Goal: Task Accomplishment & Management: Use online tool/utility

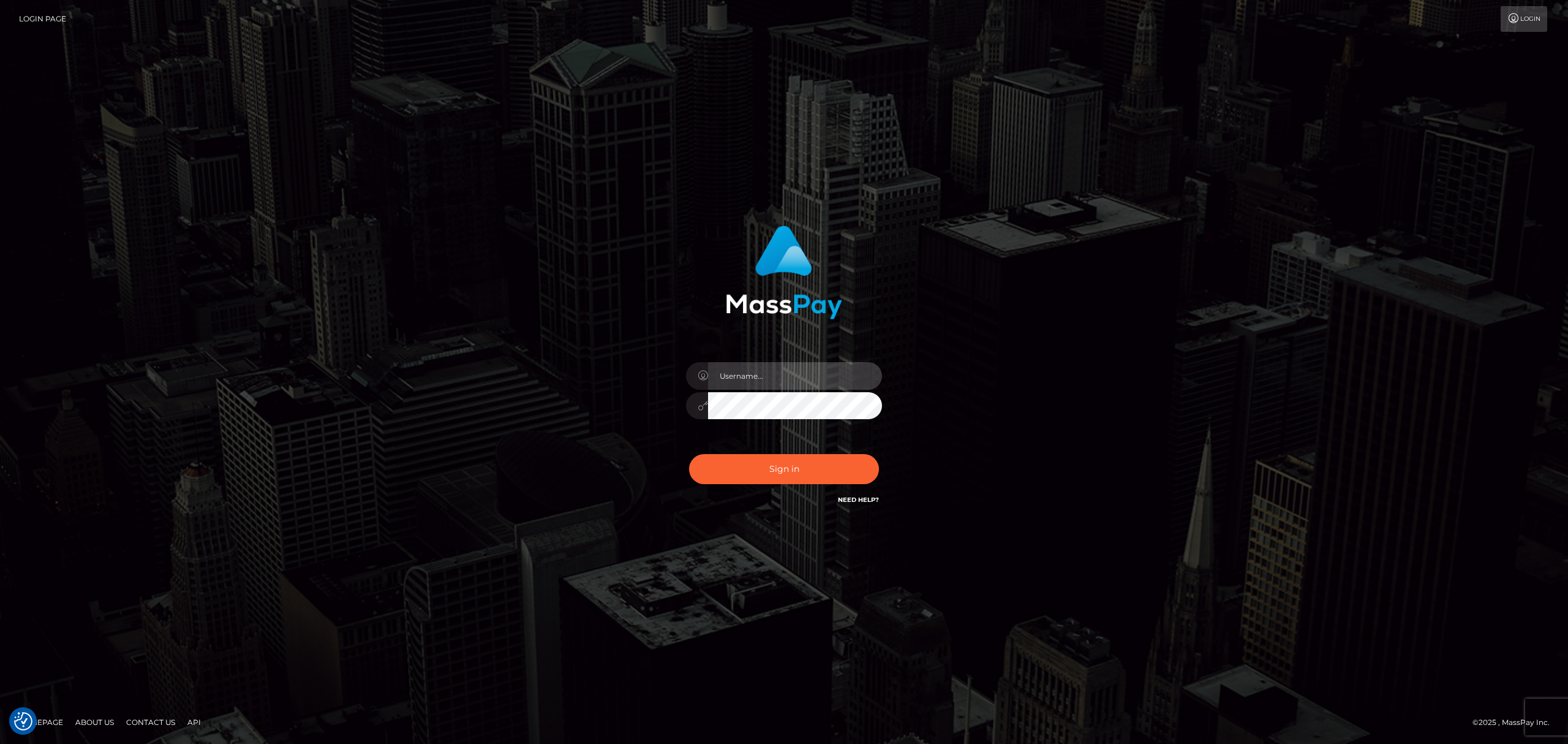
drag, startPoint x: 768, startPoint y: 376, endPoint x: 780, endPoint y: 383, distance: 13.9
click at [768, 376] on input "text" at bounding box center [795, 376] width 174 height 28
type input "Eric"
click at [808, 464] on button "Sign in" at bounding box center [784, 469] width 190 height 30
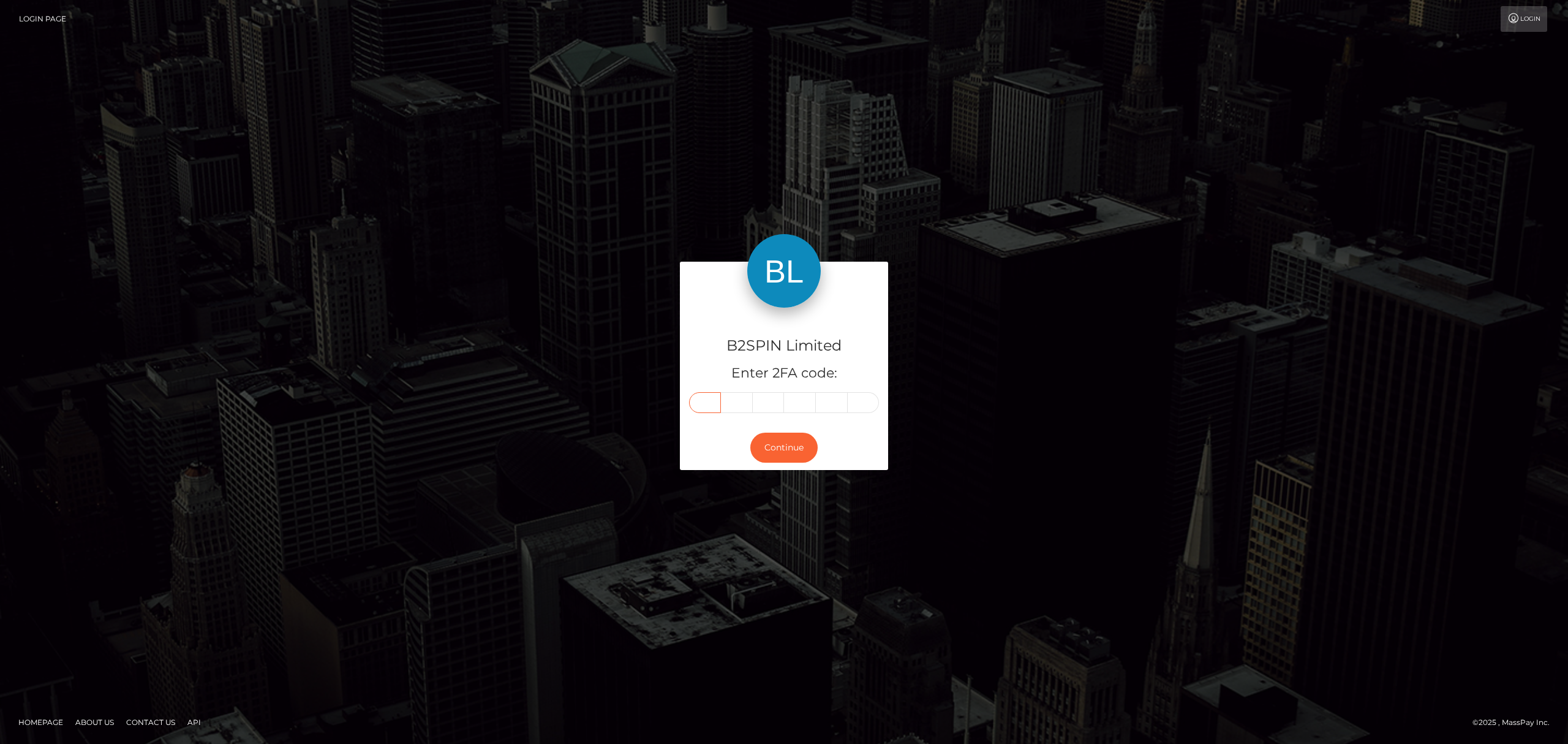
click at [711, 403] on input "text" at bounding box center [705, 402] width 32 height 21
paste input "2"
type input "2"
type input "4"
type input "7"
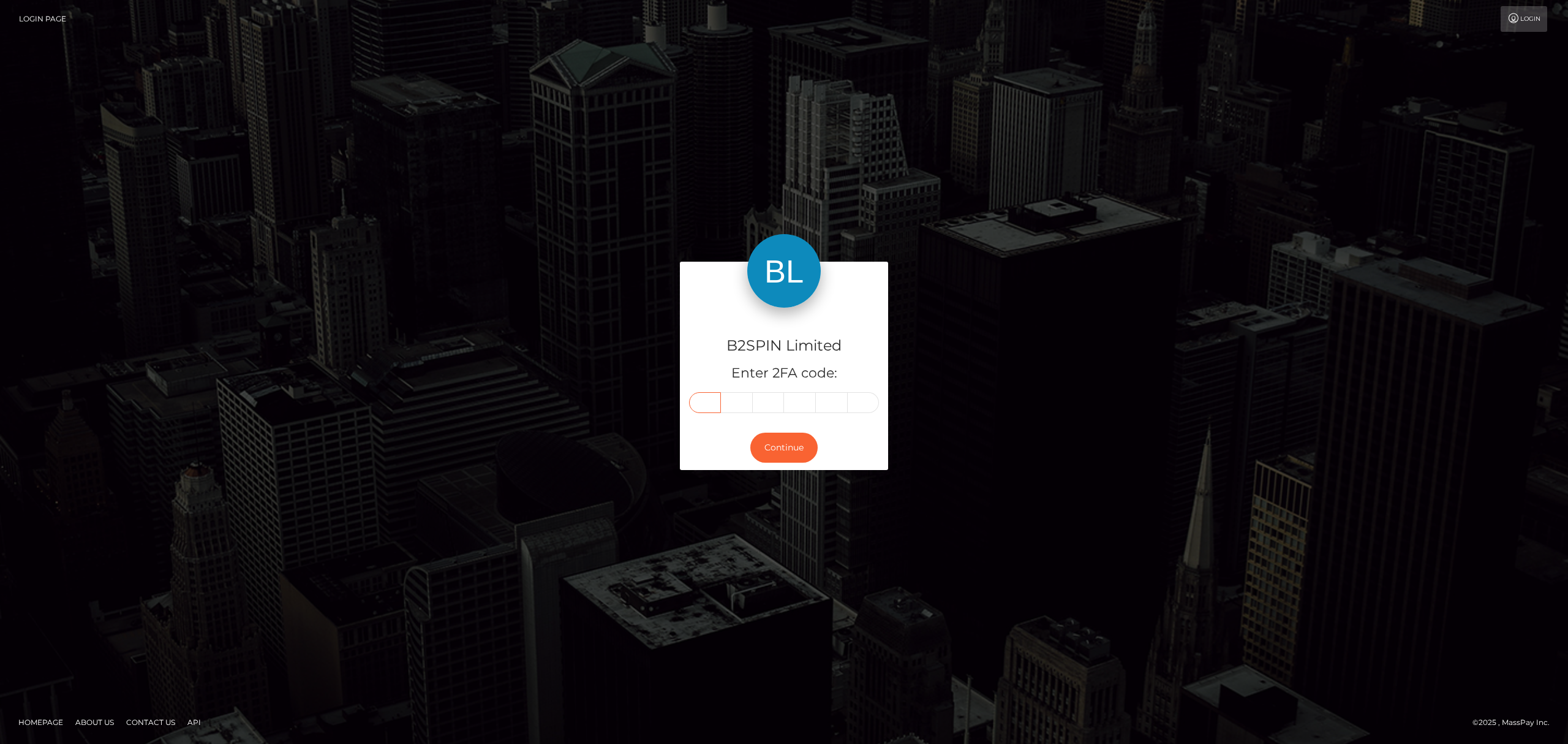
type input "3"
type input "9"
type input "7"
drag, startPoint x: 762, startPoint y: 445, endPoint x: 777, endPoint y: 417, distance: 31.8
click at [762, 445] on button "Continue" at bounding box center [784, 448] width 67 height 30
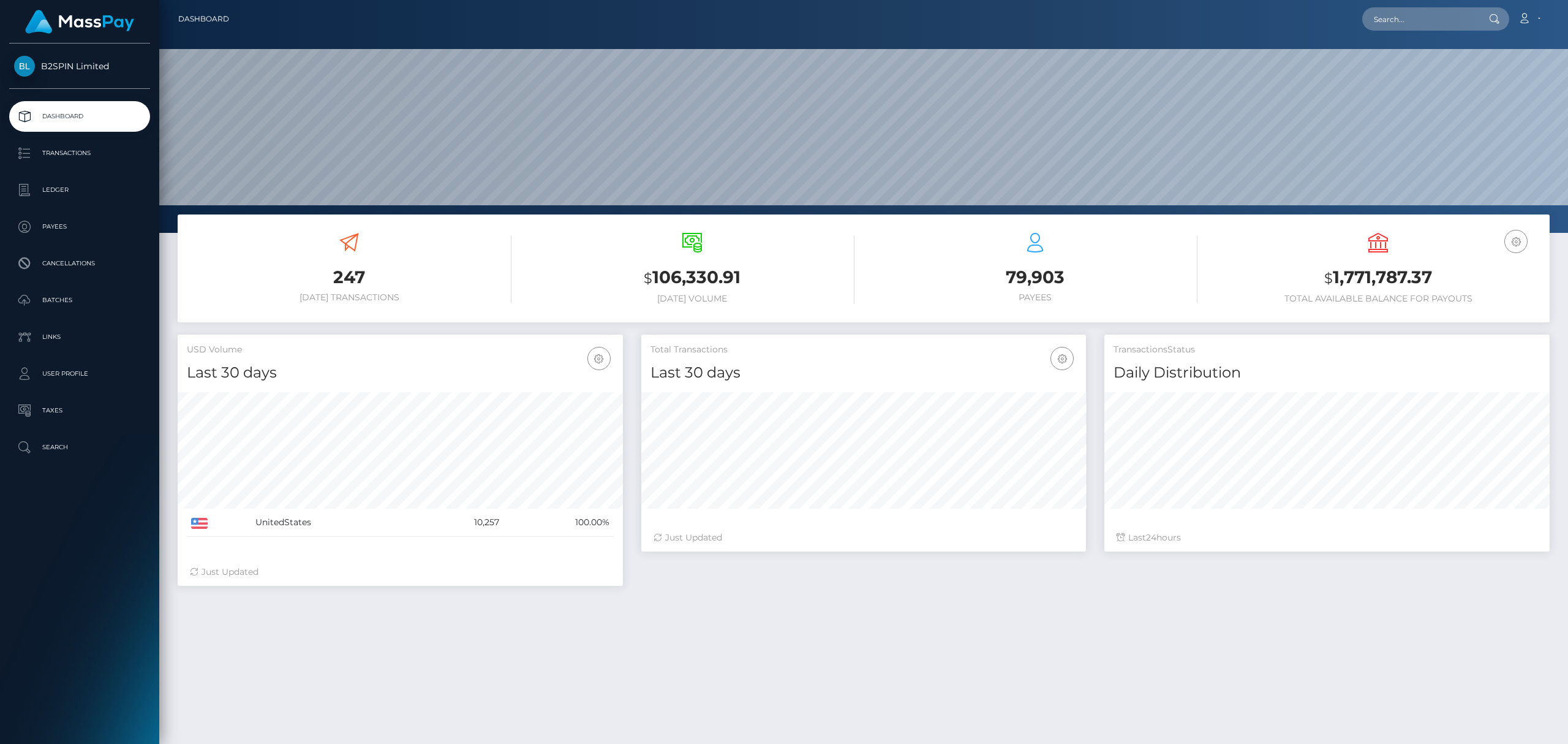
scroll to position [217, 445]
drag, startPoint x: 1425, startPoint y: 273, endPoint x: 1332, endPoint y: 277, distance: 93.1
click at [1332, 277] on h3 "$ 1,771,787.37" at bounding box center [1378, 277] width 325 height 25
copy h3 "1,771,787.37"
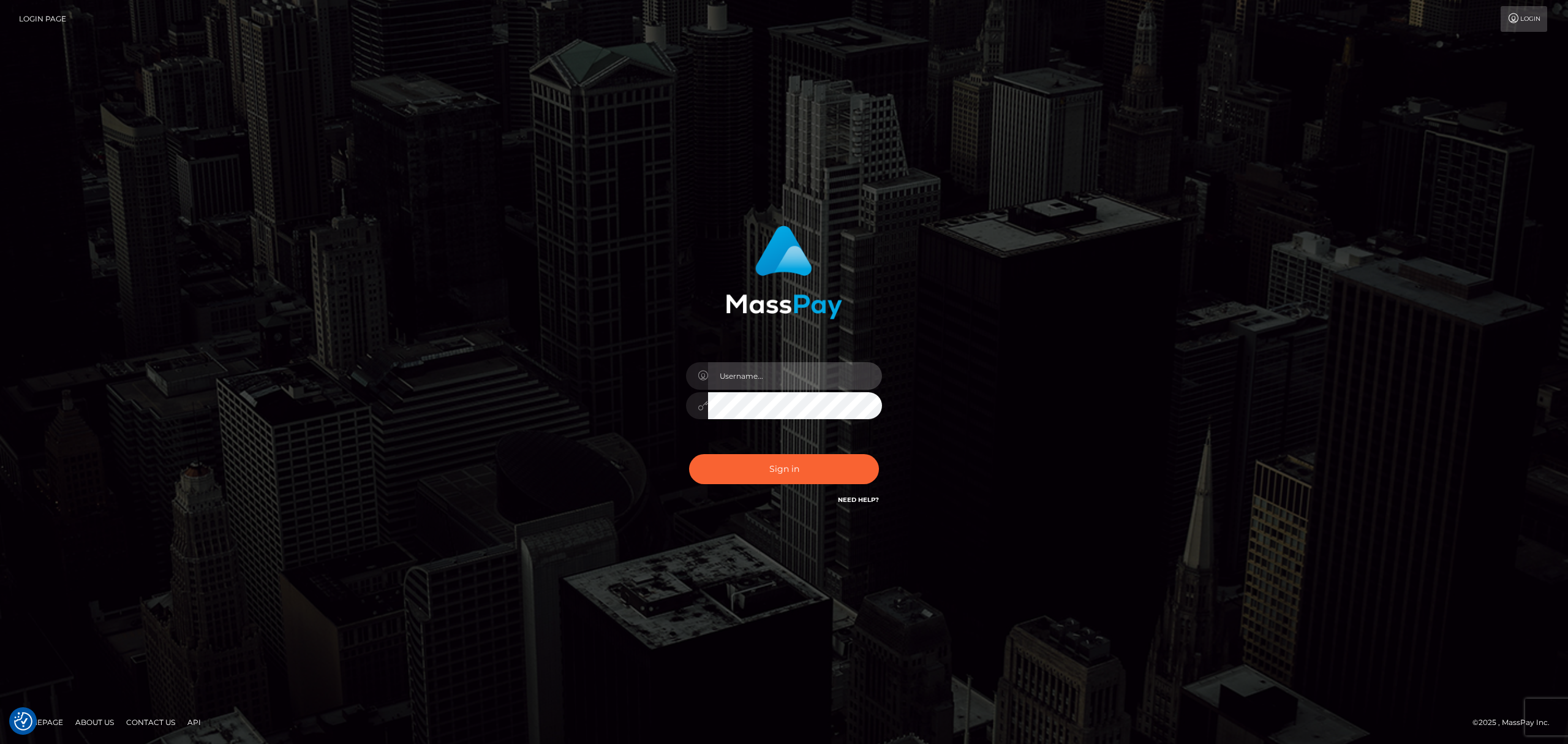
click at [745, 373] on input "text" at bounding box center [795, 376] width 174 height 28
type input "Eric"
click at [819, 472] on button "Sign in" at bounding box center [784, 469] width 190 height 30
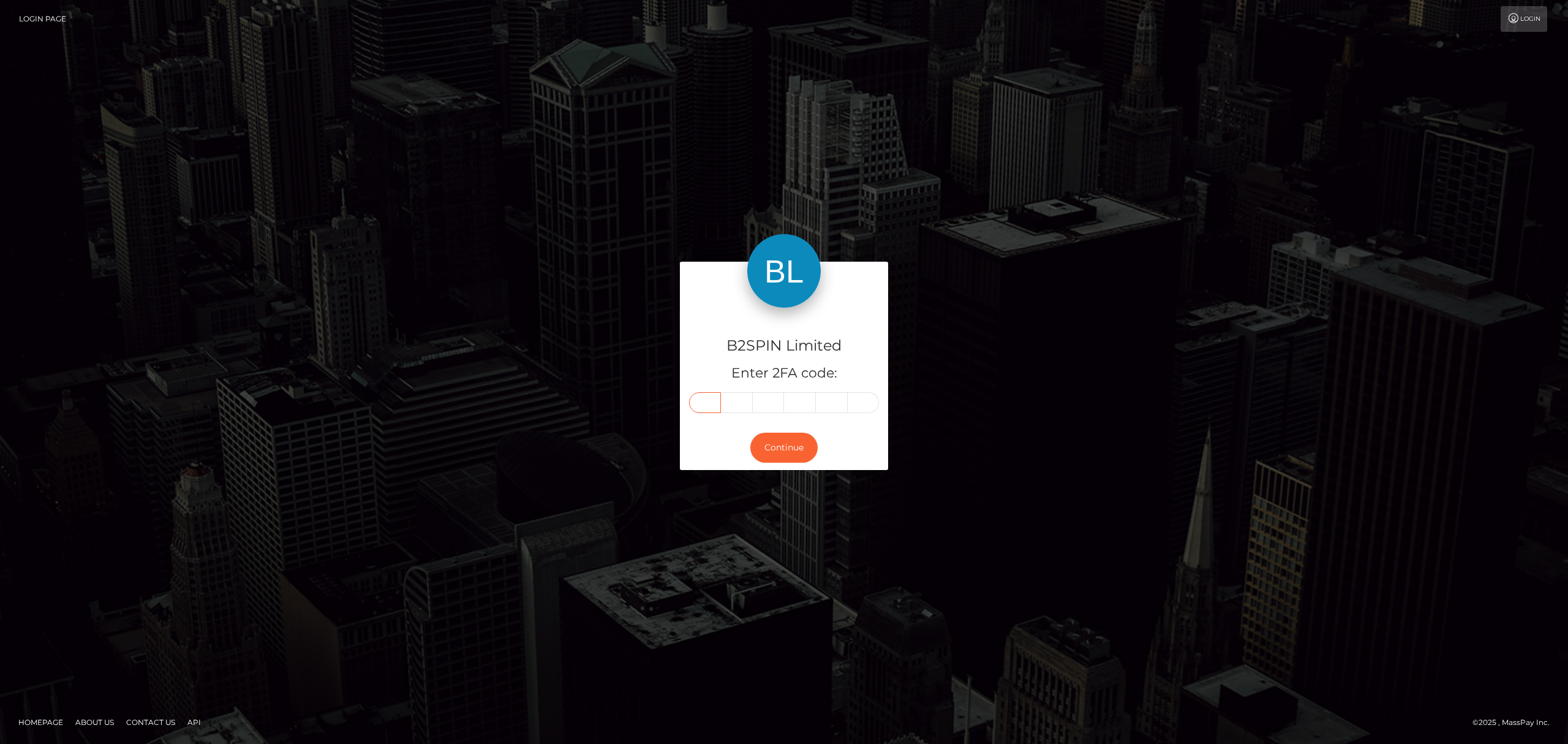
click at [711, 395] on input "text" at bounding box center [705, 402] width 32 height 21
paste input "2"
type input "2"
type input "6"
type input "1"
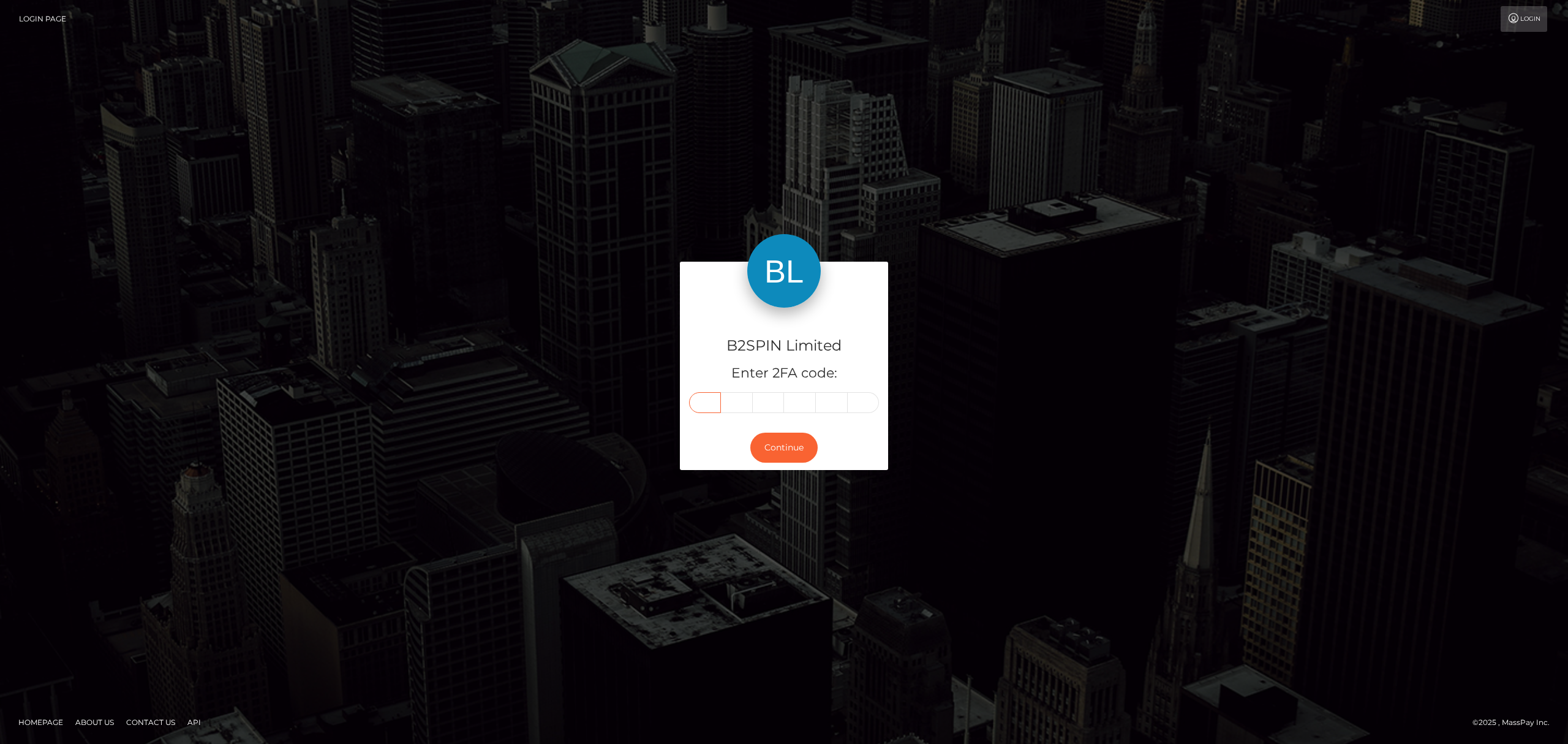
type input "3"
type input "8"
click at [783, 443] on button "Continue" at bounding box center [784, 448] width 67 height 30
click at [567, 404] on div "B2SPIN Limited Enter 2FA code: 2 6 1 3 3 8 261338 Continue" at bounding box center [784, 371] width 699 height 220
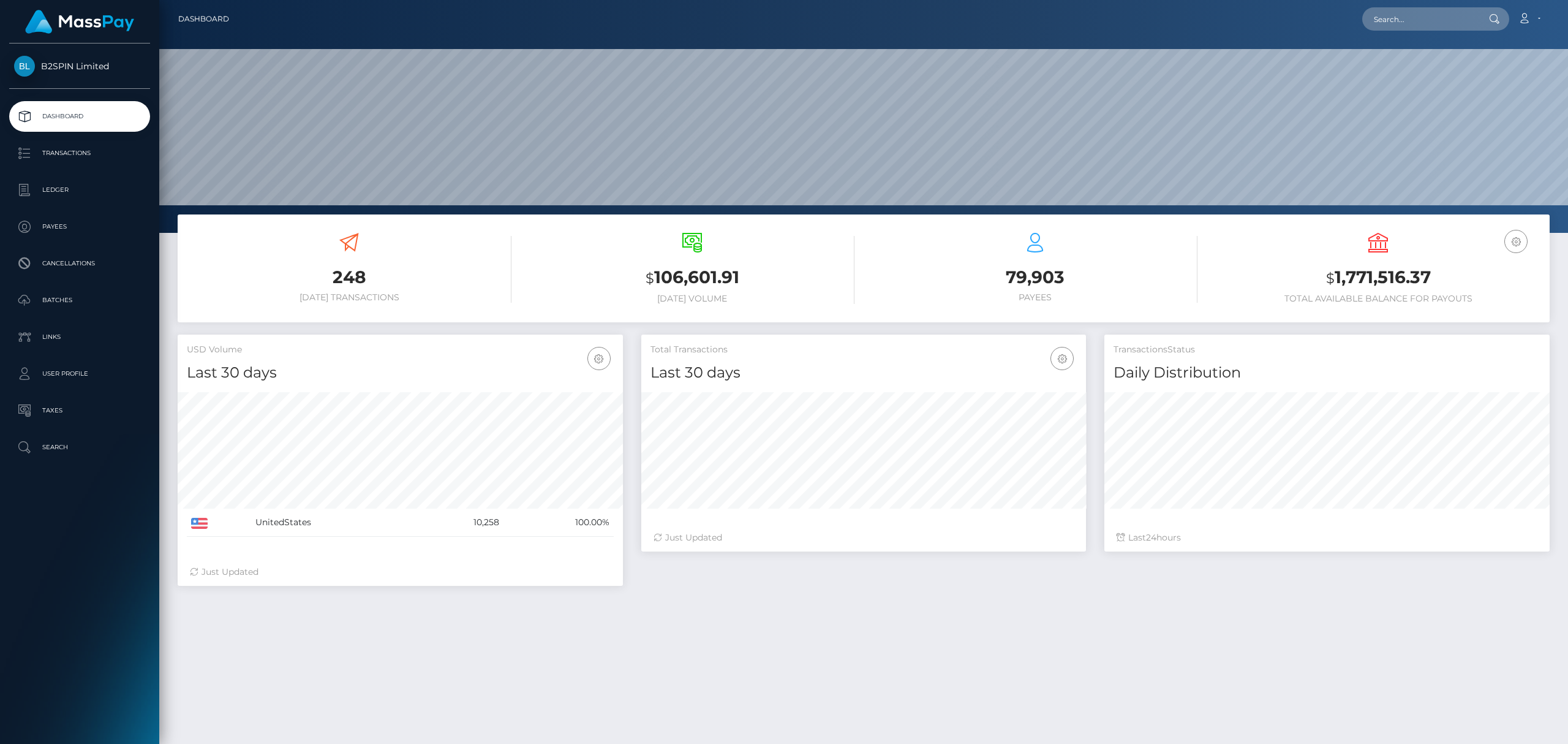
scroll to position [217, 445]
drag, startPoint x: 1404, startPoint y: 7, endPoint x: 1405, endPoint y: 19, distance: 12.0
click at [1404, 7] on input "text" at bounding box center [1419, 18] width 115 height 23
click at [1405, 19] on input "text" at bounding box center [1419, 18] width 115 height 23
paste input "12e7d697-23b6-4644-8325-ff95fd60055e"
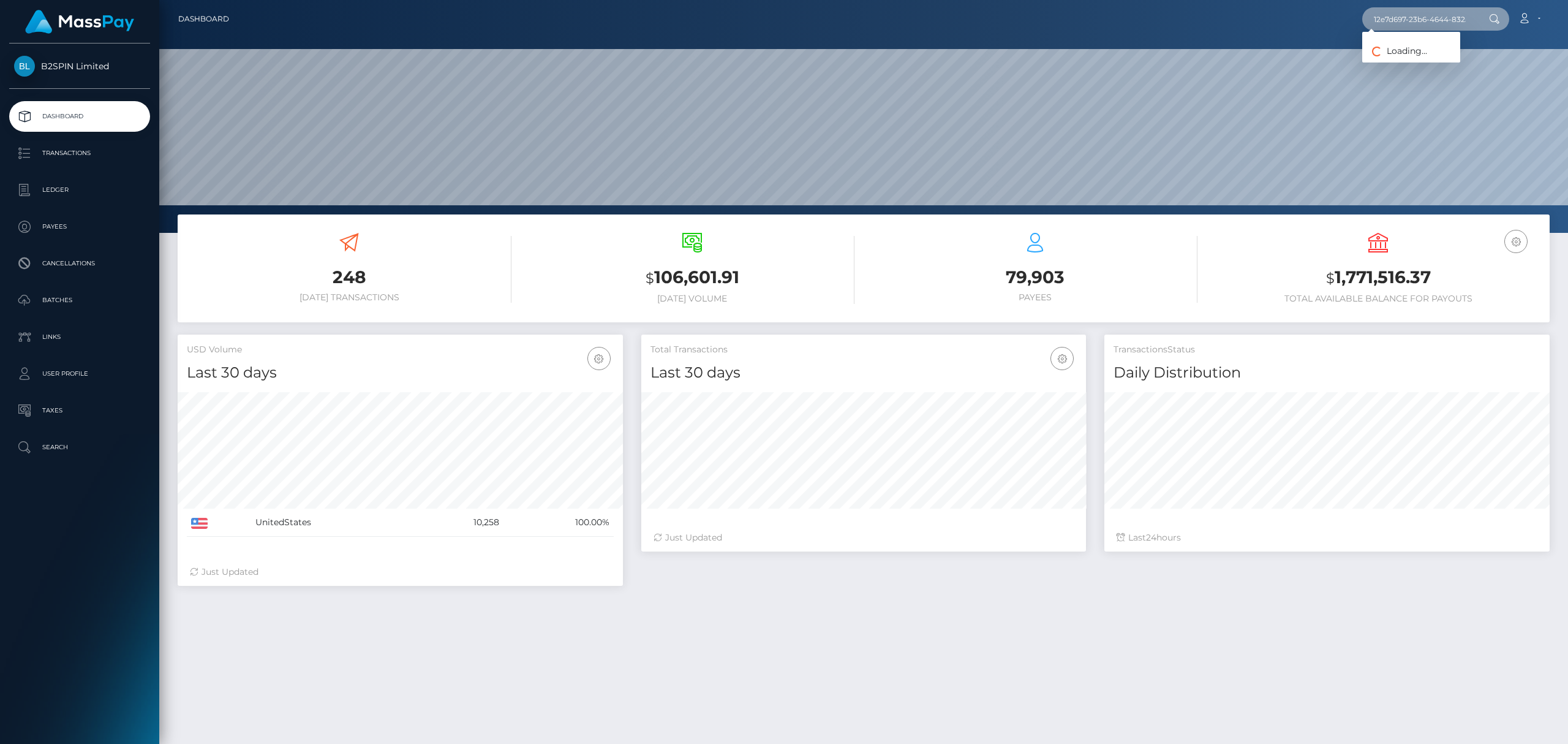
scroll to position [0, 53]
type input "12e7d697-23b6-4644-8325-ff95fd60055e"
click at [1418, 64] on link "JANICIA J WALTON" at bounding box center [1411, 63] width 98 height 23
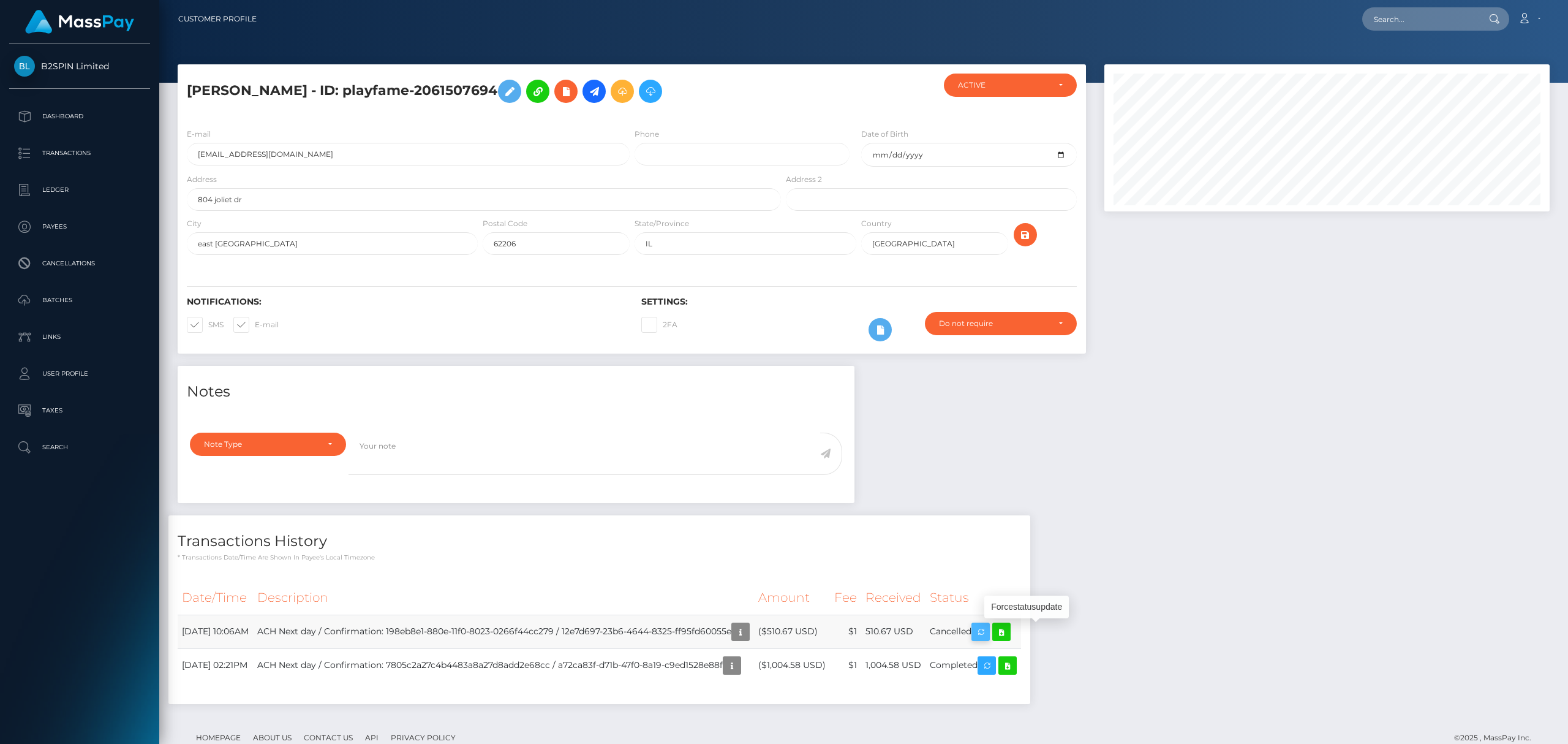
scroll to position [147, 445]
click at [1009, 628] on icon at bounding box center [1001, 631] width 15 height 16
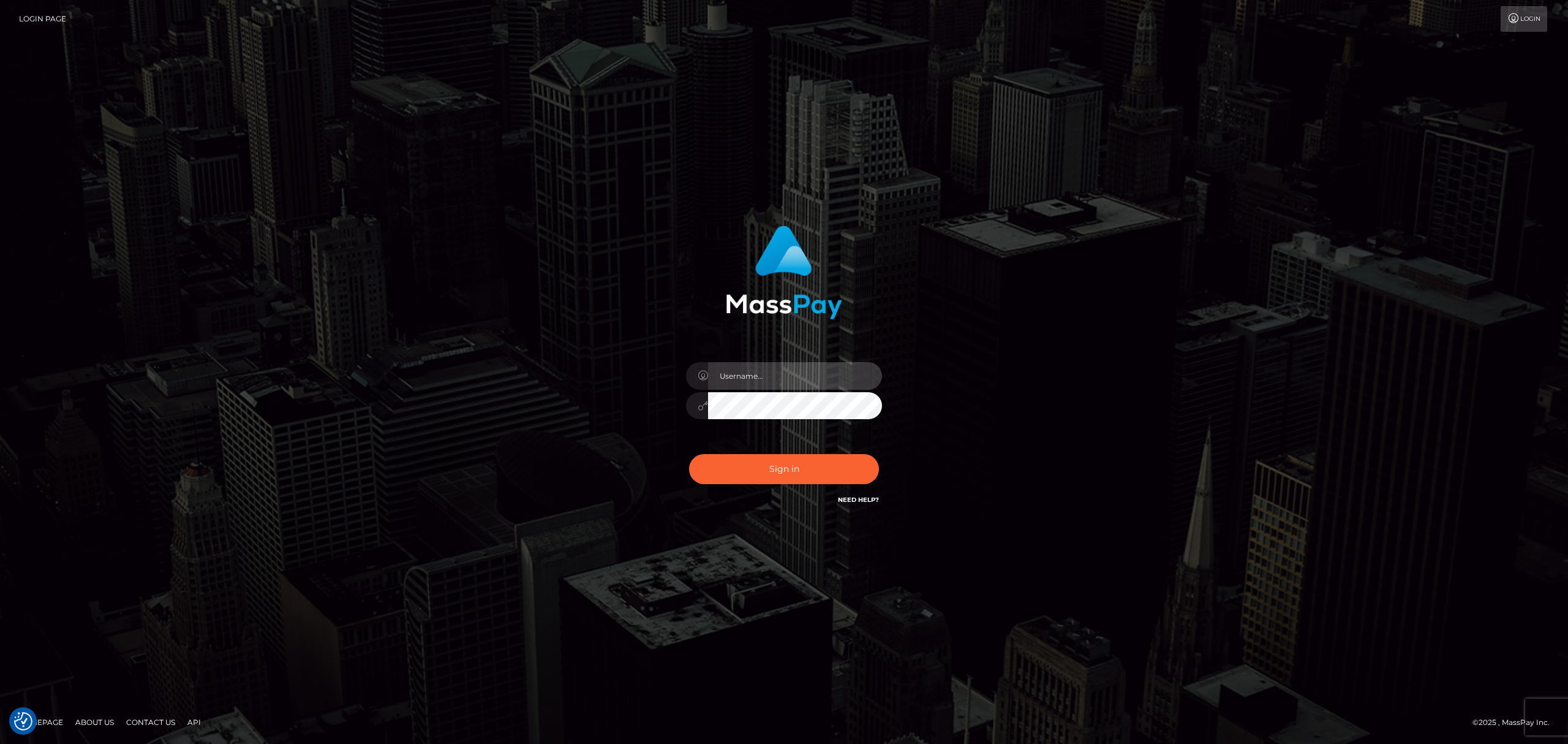
click at [770, 371] on input "text" at bounding box center [795, 376] width 174 height 28
type input "Eric"
click at [796, 469] on button "Sign in" at bounding box center [784, 469] width 190 height 30
click at [780, 361] on div at bounding box center [784, 400] width 214 height 94
click at [782, 374] on input "text" at bounding box center [795, 376] width 174 height 28
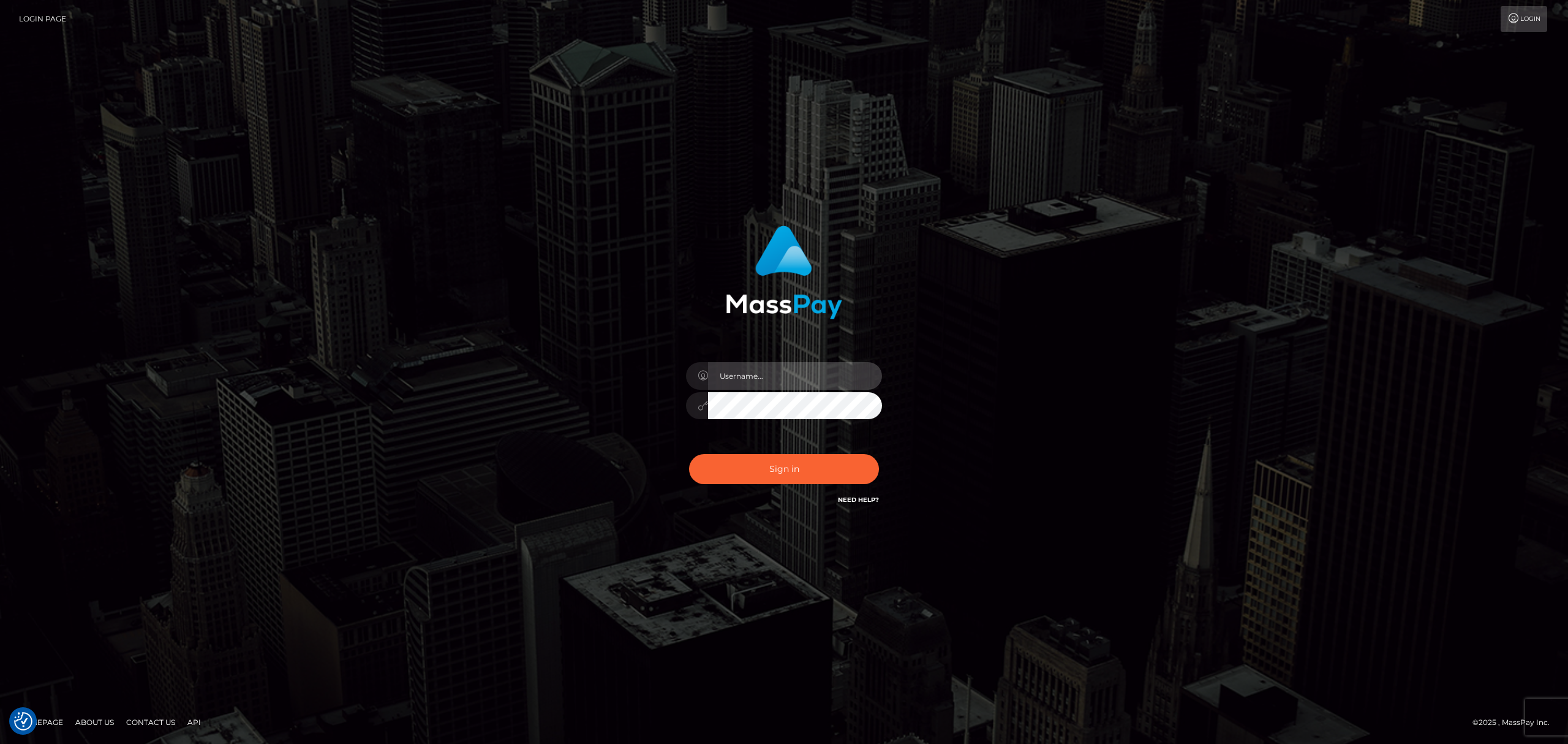
type input "Eric"
click at [804, 462] on button "Sign in" at bounding box center [784, 469] width 190 height 30
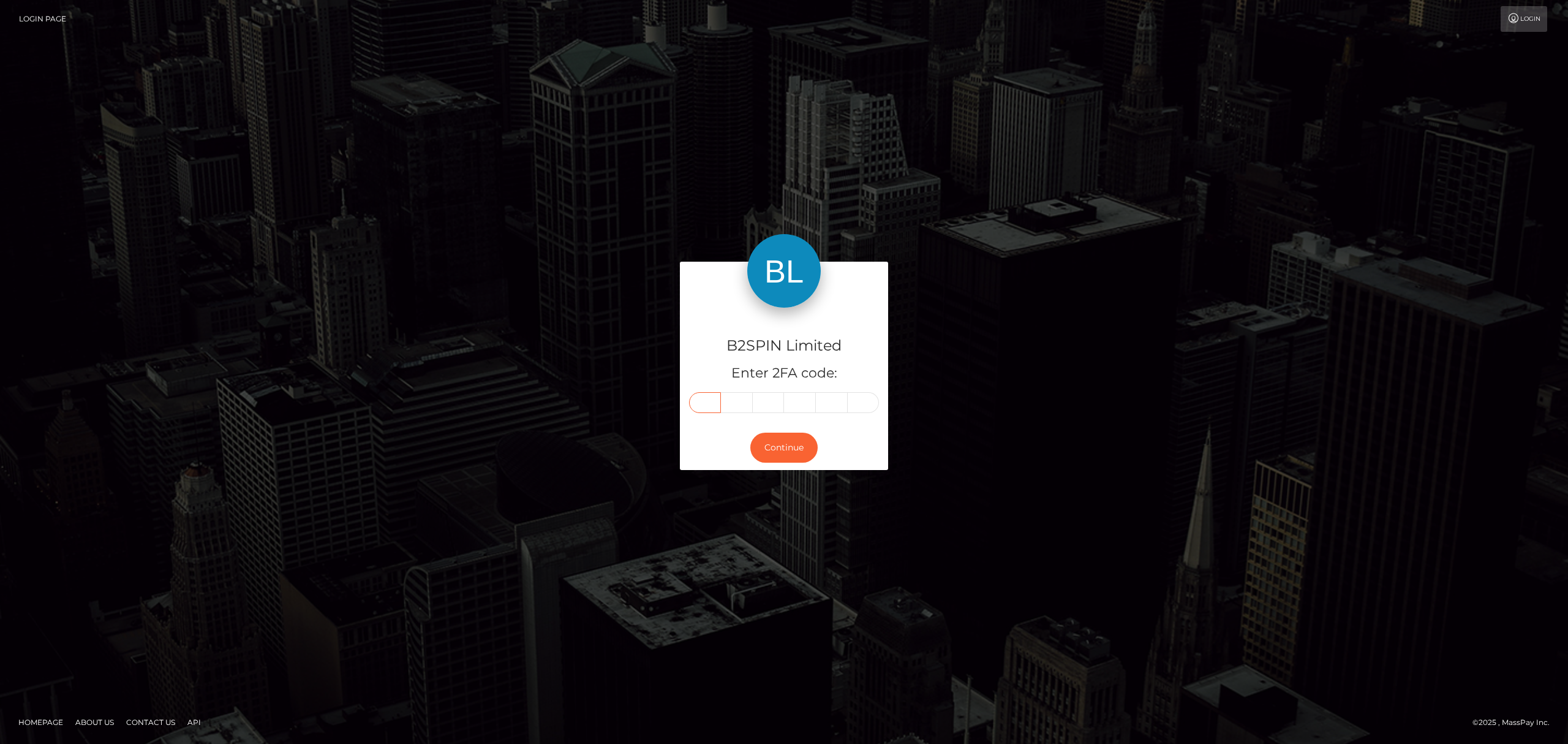
drag, startPoint x: 714, startPoint y: 395, endPoint x: 714, endPoint y: 403, distance: 8.0
click at [714, 395] on input "text" at bounding box center [705, 402] width 32 height 21
paste input "0"
type input "0"
type input "9"
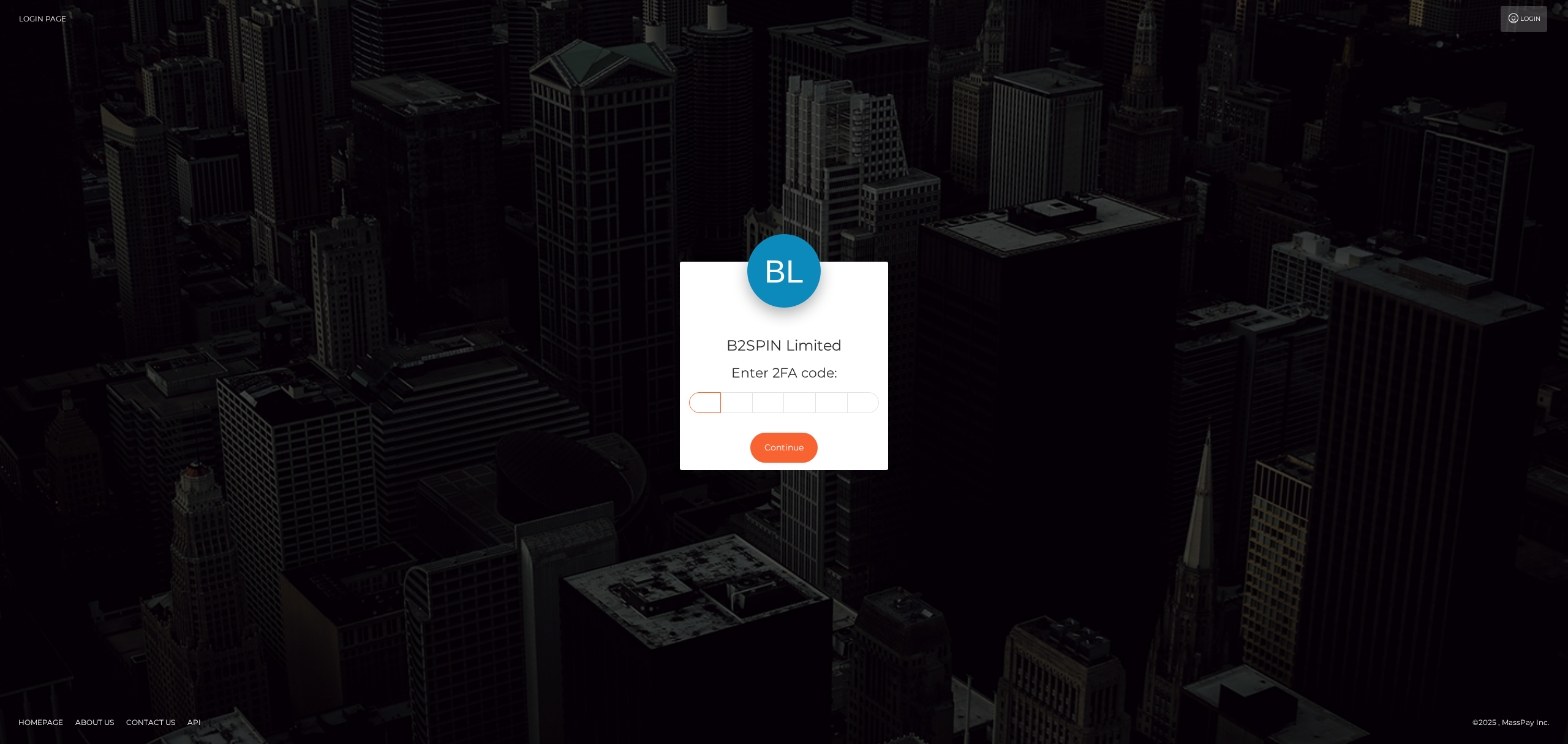
type input "5"
type input "2"
type input "3"
click at [796, 452] on button "Continue" at bounding box center [784, 448] width 67 height 30
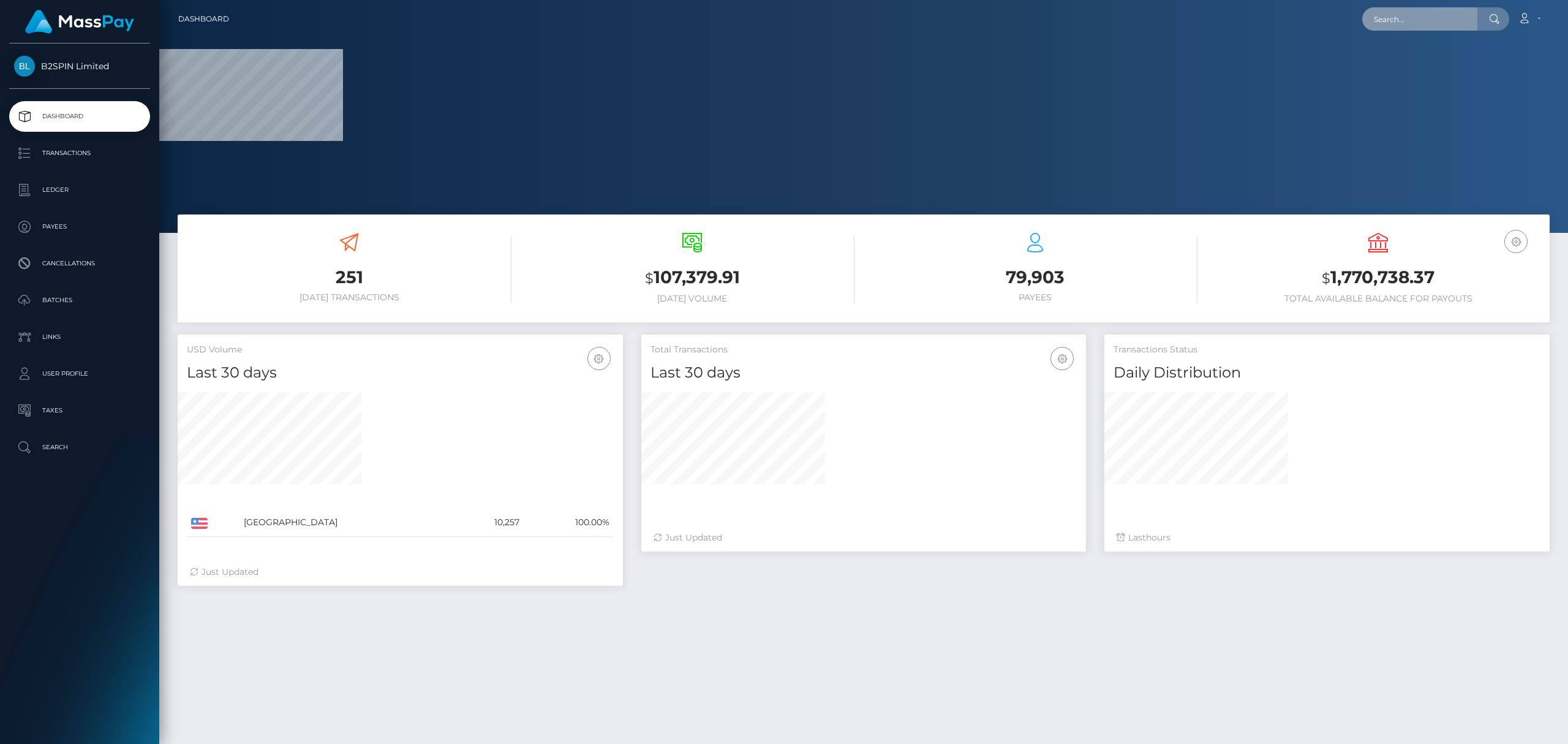
click at [1439, 16] on input "text" at bounding box center [1419, 18] width 115 height 23
paste input "095223"
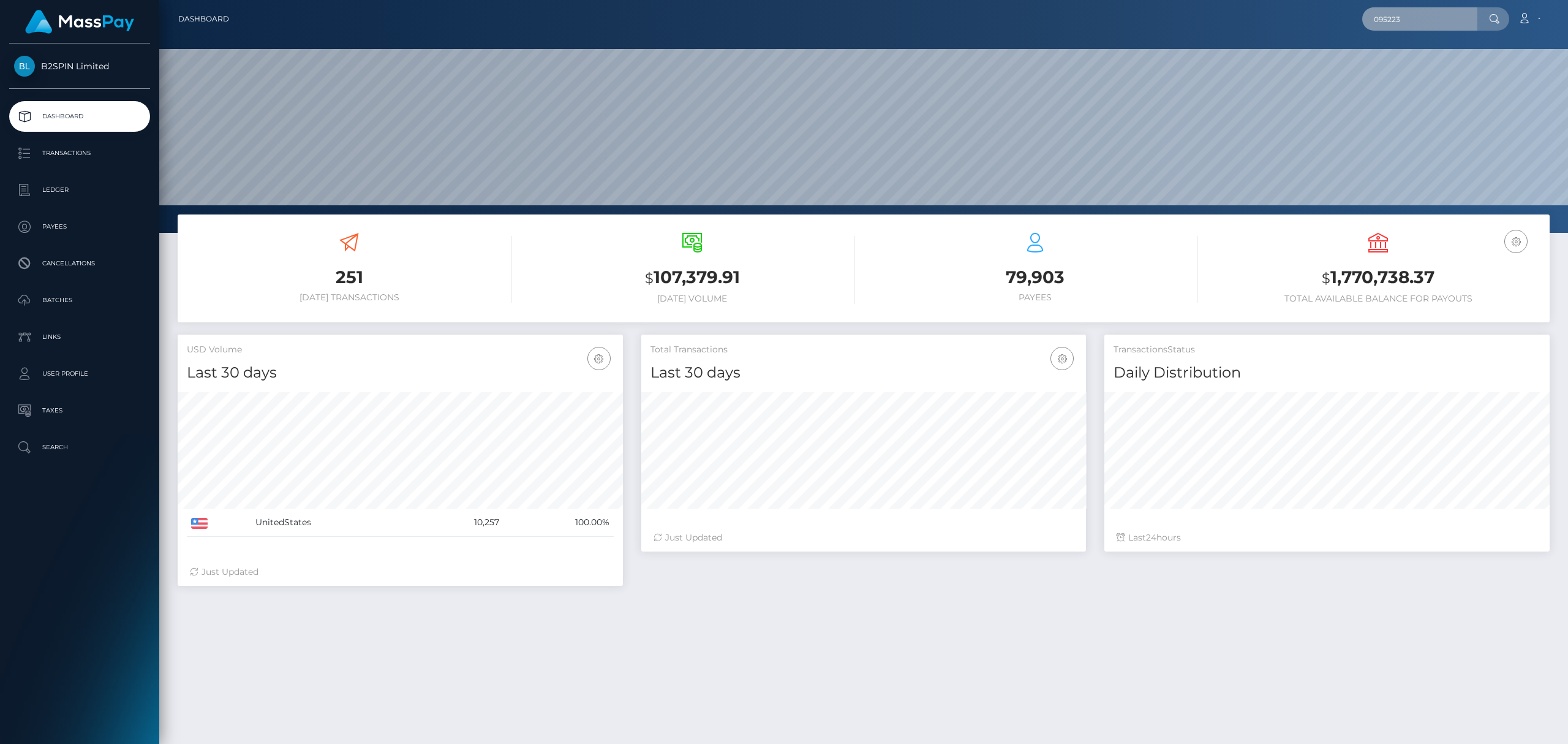
scroll to position [217, 445]
type input "0"
click at [1411, 22] on input "text" at bounding box center [1419, 18] width 115 height 23
paste input "3374705"
type input "3374705"
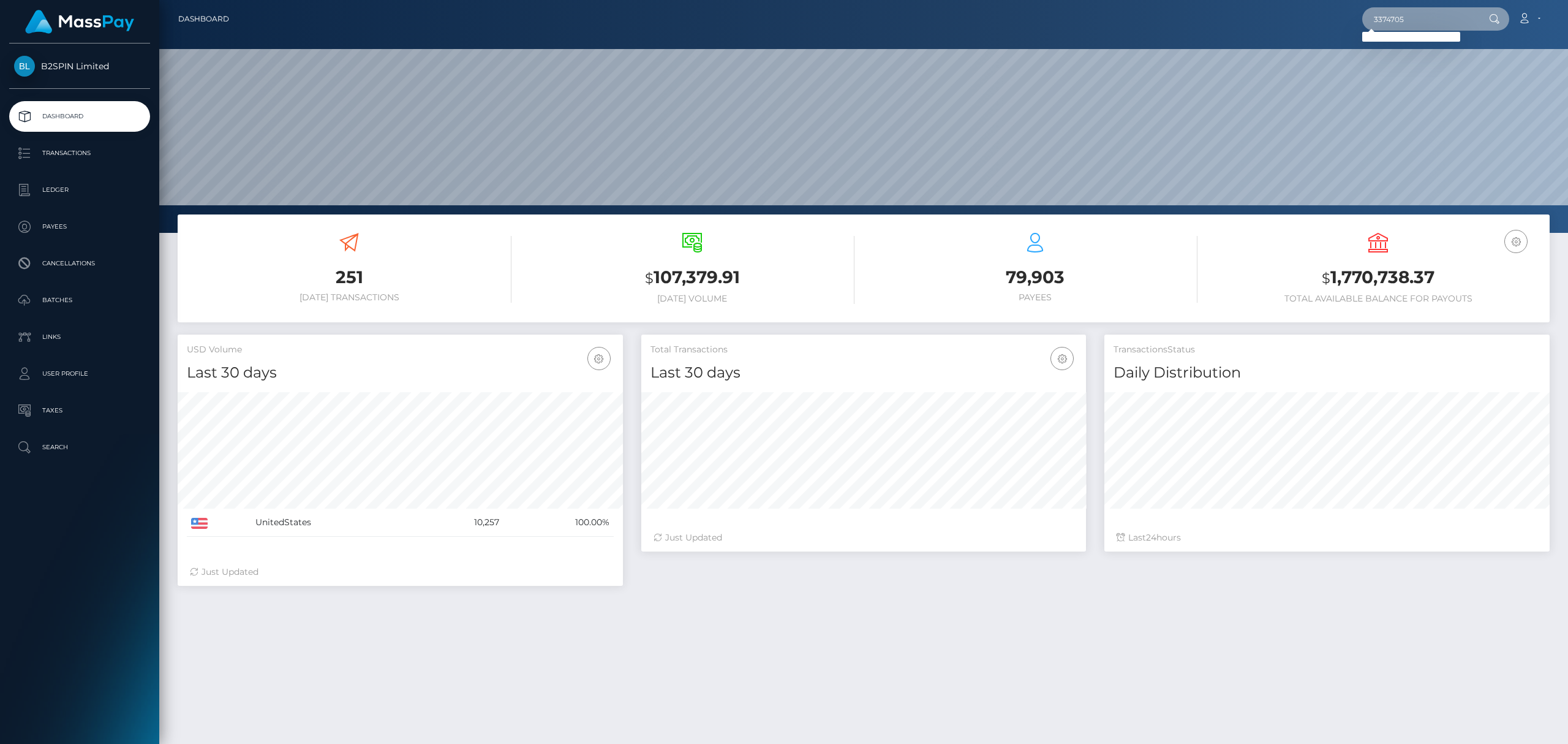
drag, startPoint x: 1414, startPoint y: 19, endPoint x: 1116, endPoint y: -18, distance: 300.3
click at [1116, 0] on html "B2SPIN Limited Dashboard Transactions Ledger Payees Cancellations" at bounding box center [784, 372] width 1568 height 744
click at [1404, 25] on input "text" at bounding box center [1419, 18] width 115 height 23
paste input "2061507694"
type input "2061507694"
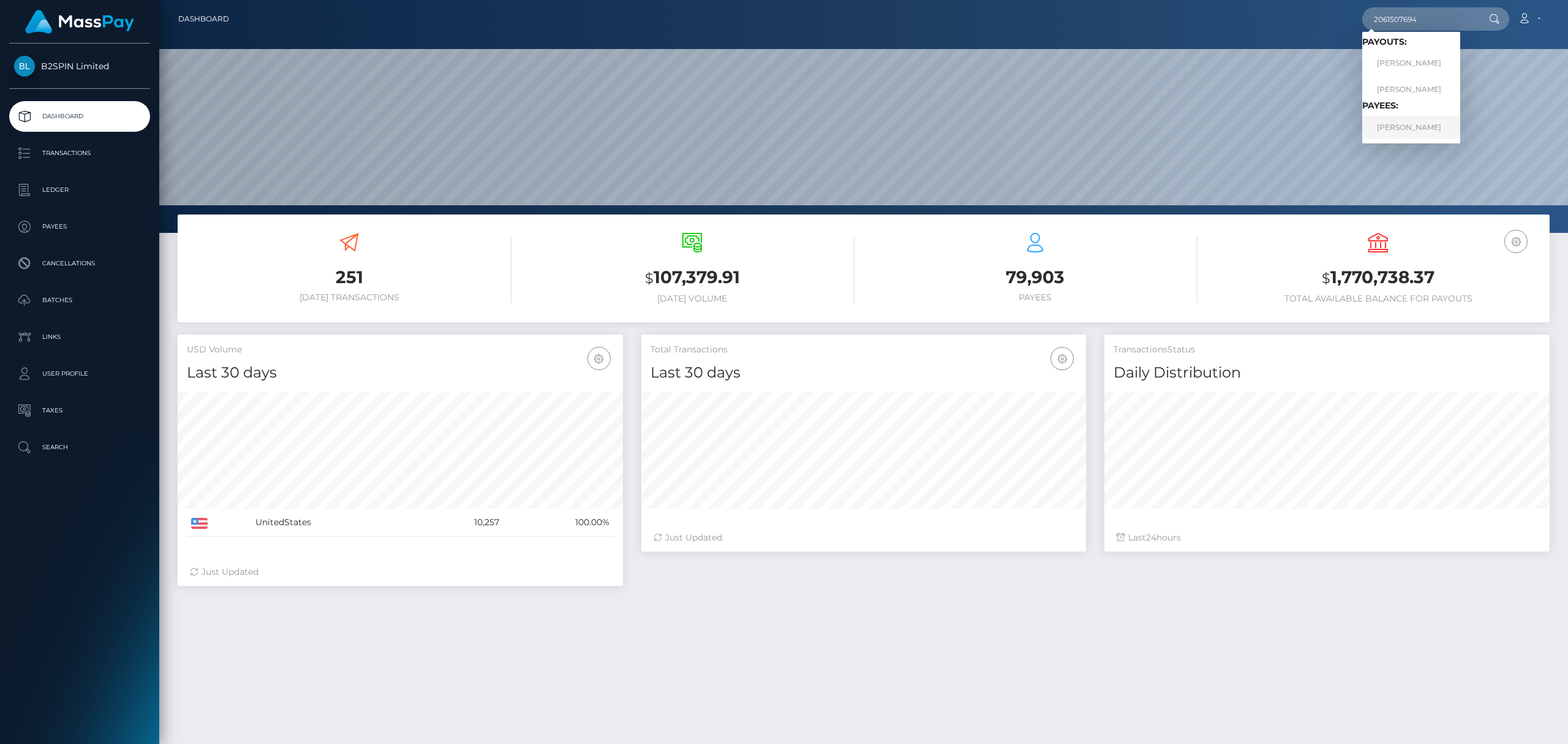
click at [1393, 123] on link "JANICIA J WALTON" at bounding box center [1411, 126] width 98 height 23
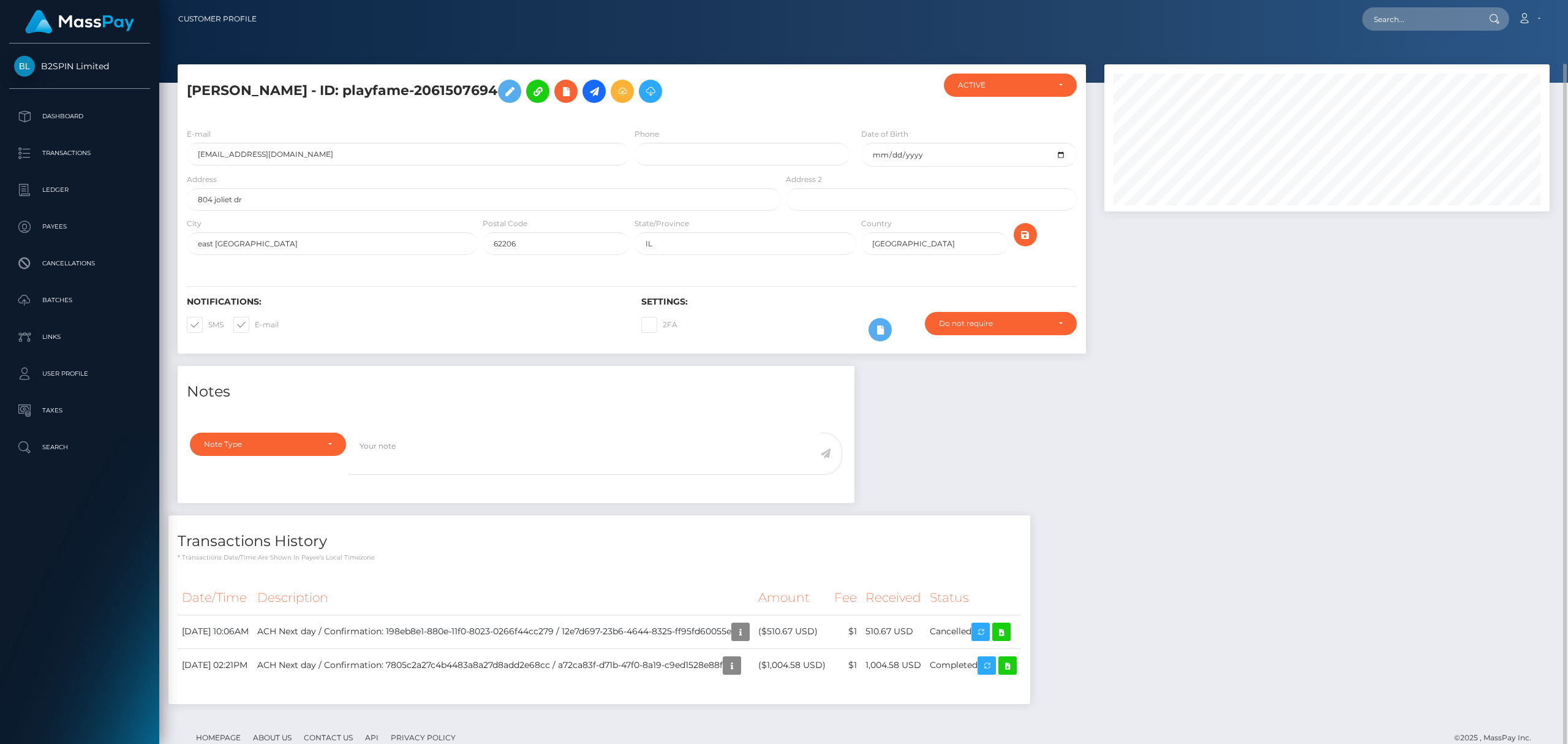
scroll to position [32, 0]
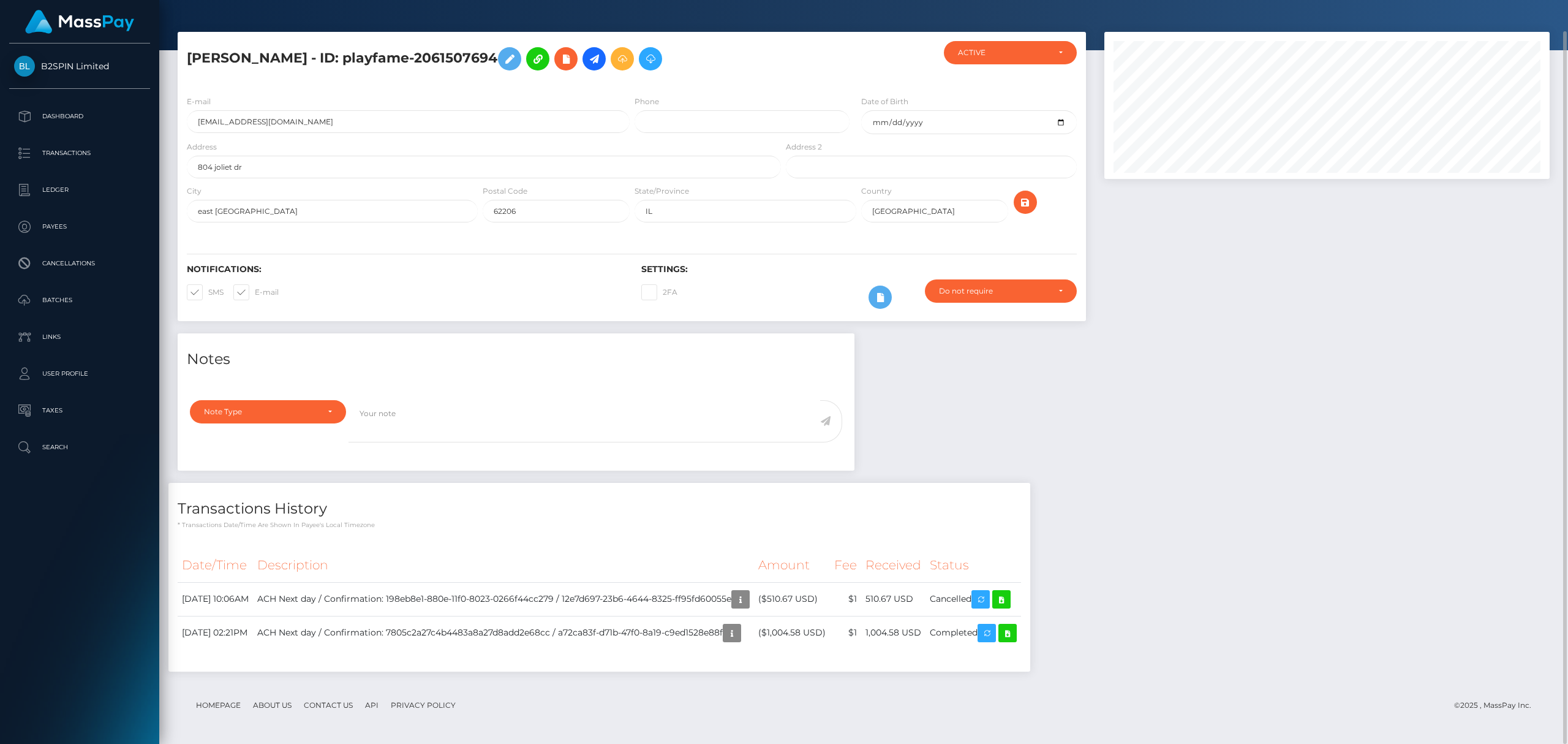
click at [1245, 476] on div "Notes Note Type Compliance Clear Compliance General Note Type" at bounding box center [864, 509] width 1390 height 351
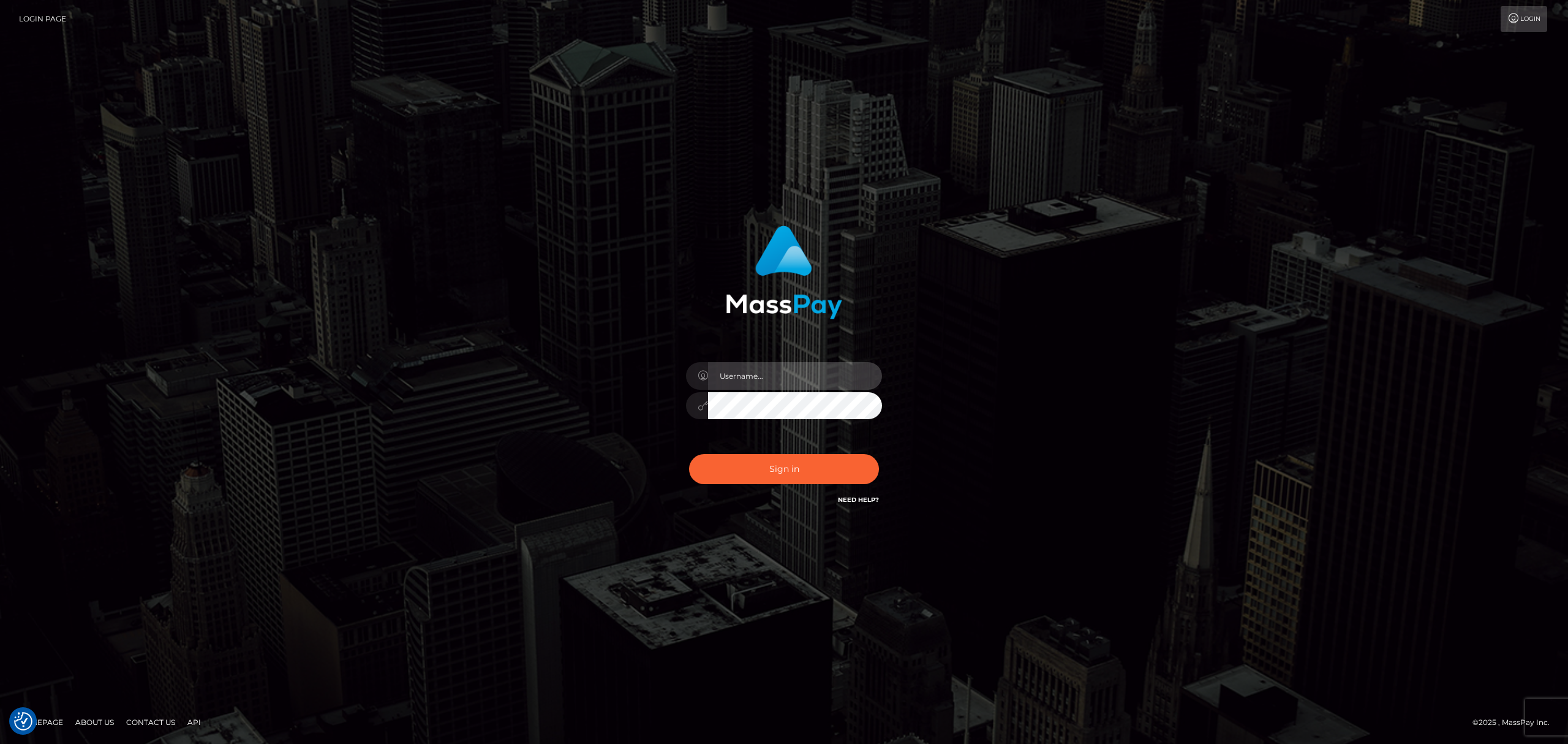
drag, startPoint x: 771, startPoint y: 370, endPoint x: 786, endPoint y: 388, distance: 23.4
click at [771, 370] on input "text" at bounding box center [795, 376] width 174 height 28
type input "Eric"
click at [794, 468] on button "Sign in" at bounding box center [784, 469] width 190 height 30
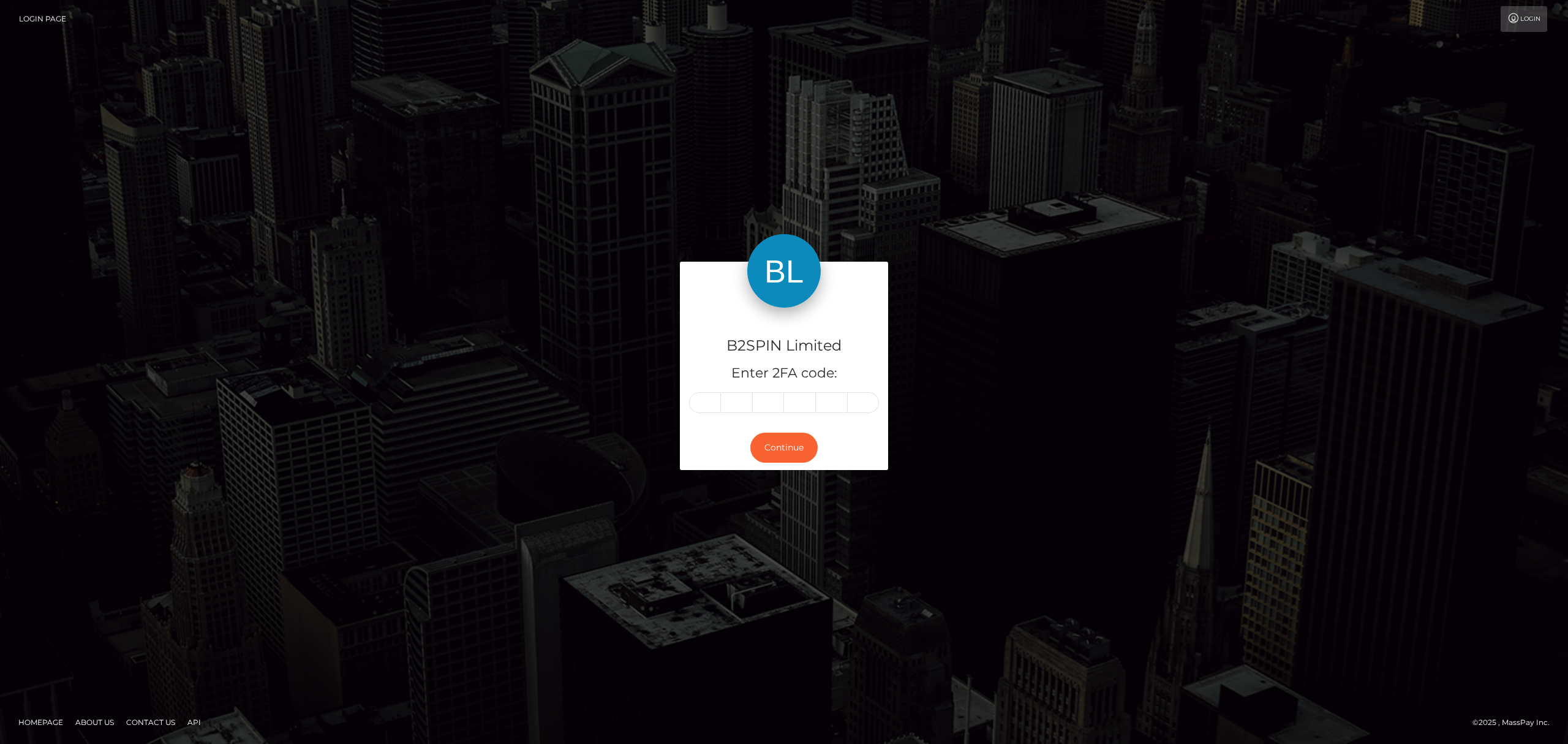
click at [704, 390] on div "B2SPIN Limited Enter 2FA code:" at bounding box center [784, 366] width 209 height 117
click at [706, 400] on input "text" at bounding box center [705, 402] width 32 height 21
paste input "7"
type input "7"
type input "6"
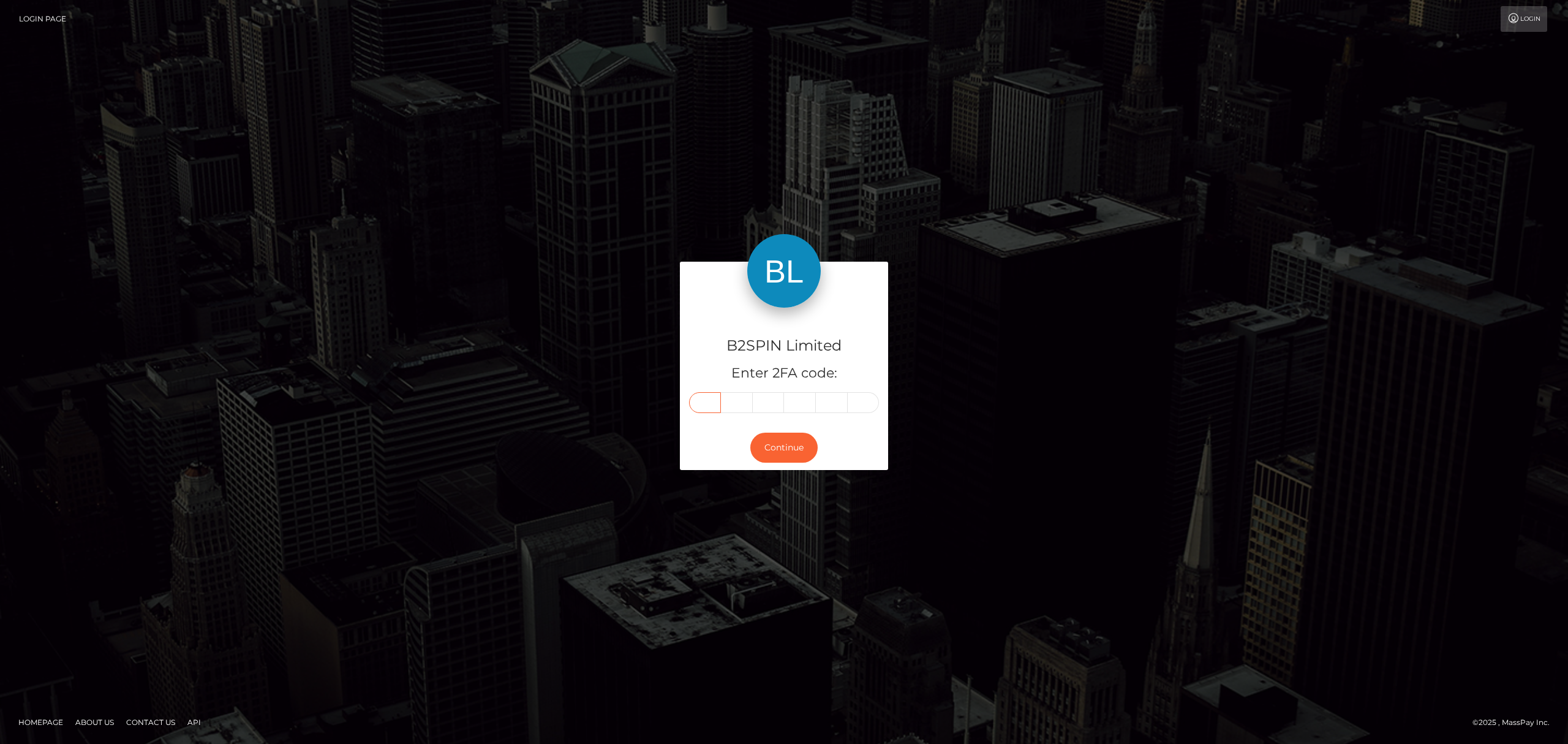
type input "6"
type input "0"
type input "8"
type input "1"
click at [786, 449] on button "Continue" at bounding box center [784, 448] width 67 height 30
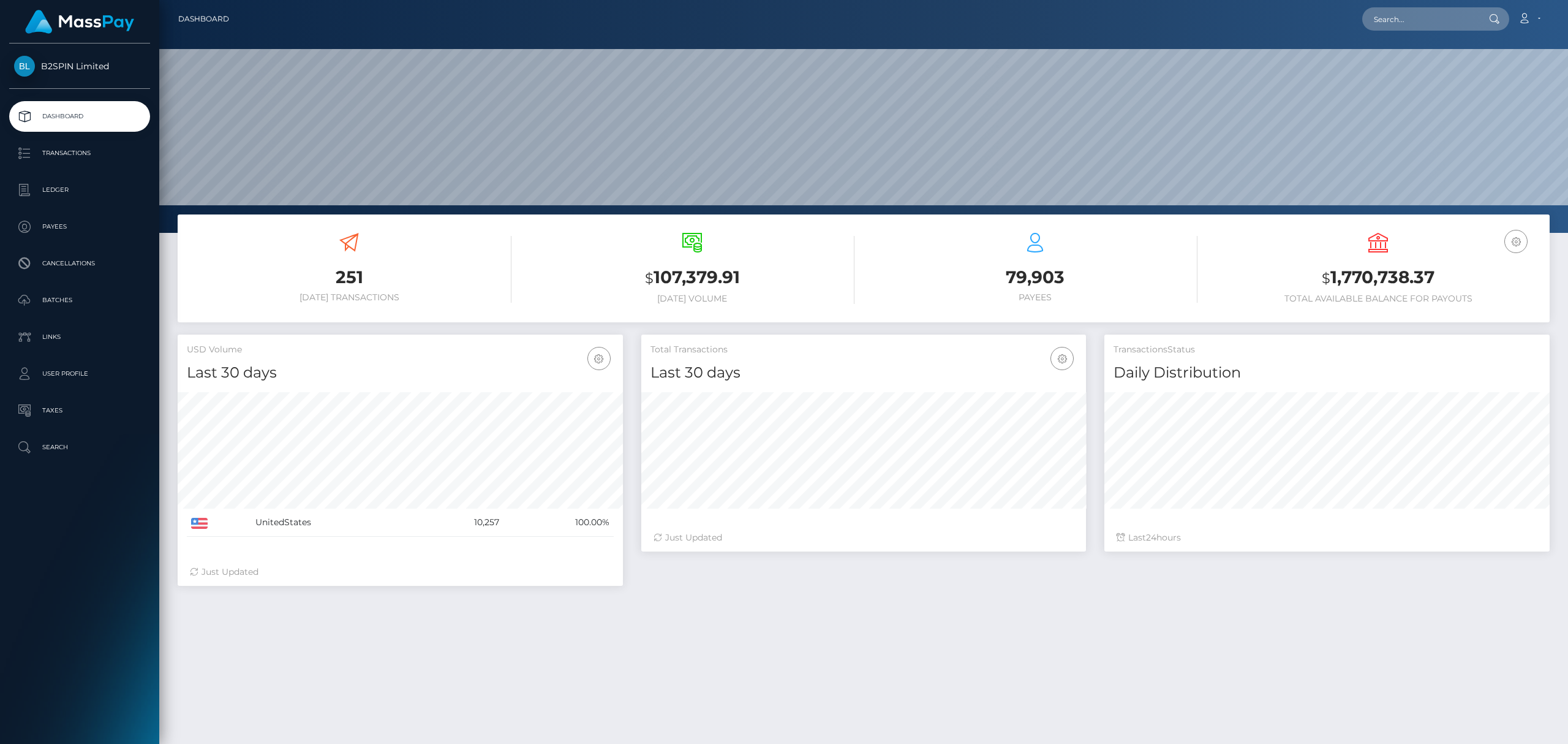
scroll to position [217, 445]
click at [84, 150] on p "Transactions" at bounding box center [79, 153] width 131 height 18
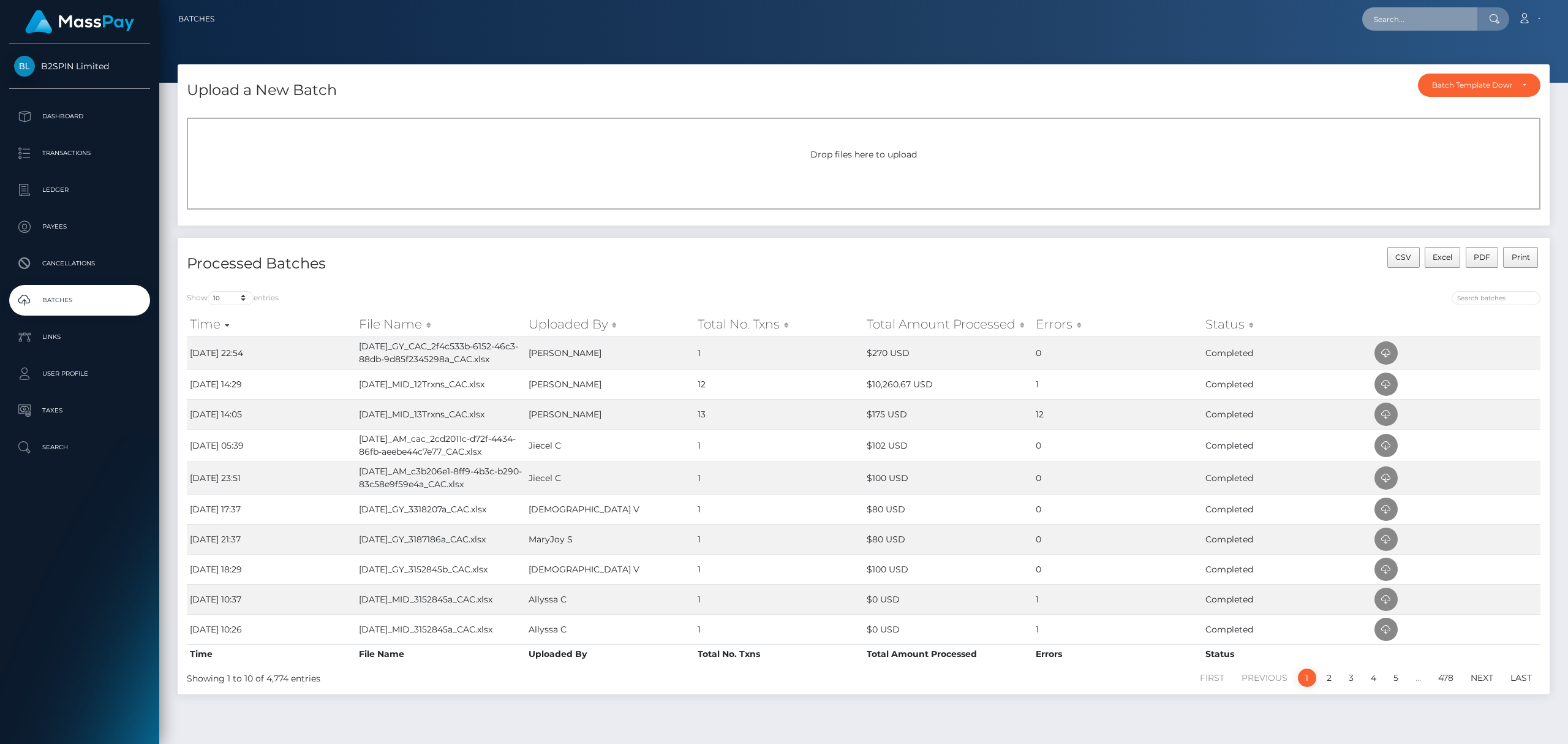
click at [1414, 15] on input "text" at bounding box center [1419, 18] width 115 height 23
click at [1380, 389] on icon at bounding box center [1386, 384] width 15 height 16
